Goal: Find specific page/section: Find specific page/section

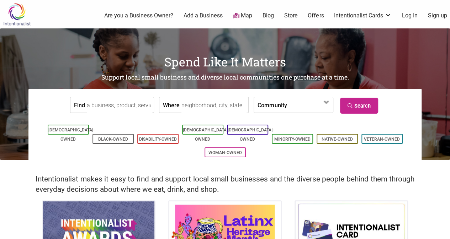
click at [218, 105] on input "Where" at bounding box center [213, 105] width 65 height 16
click at [217, 106] on input "madison" at bounding box center [213, 105] width 65 height 16
type input "madison, [GEOGRAPHIC_DATA]"
click at [350, 101] on link "Search" at bounding box center [359, 106] width 38 height 16
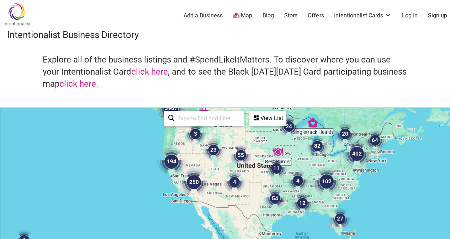
drag, startPoint x: 367, startPoint y: 203, endPoint x: 338, endPoint y: 119, distance: 88.4
